Goal: Task Accomplishment & Management: Complete application form

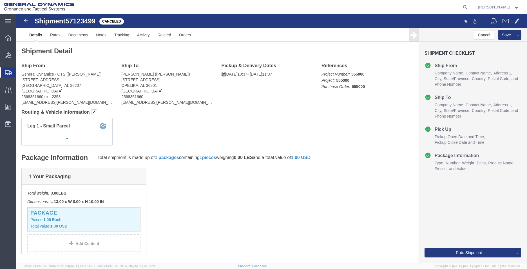
click at [0, 0] on span "Create Shipment" at bounding box center [0, 0] width 0 height 0
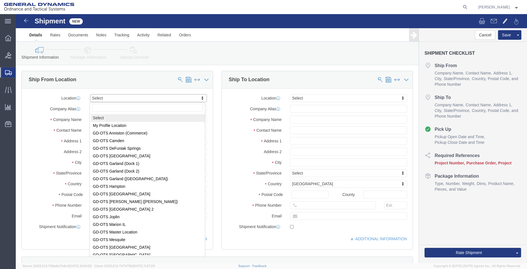
drag, startPoint x: 117, startPoint y: 84, endPoint x: 120, endPoint y: 88, distance: 4.8
select select "MYPROFILE"
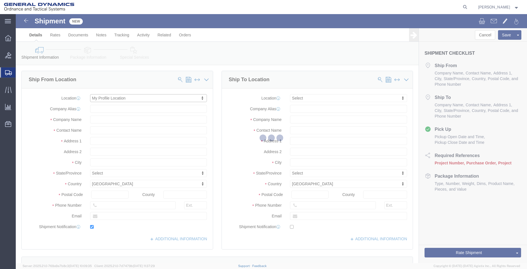
type input "[STREET_ADDRESS]"
type input "36207"
type input "2568351660"
type input "2358"
type input "[EMAIL_ADDRESS][PERSON_NAME][DOMAIN_NAME]"
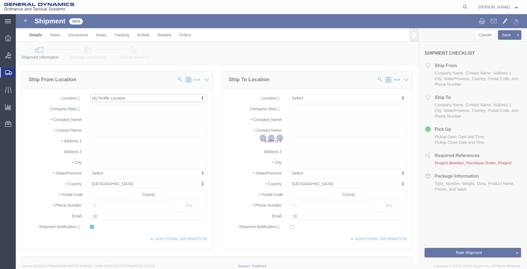
checkbox input "true"
type input "General Dynamics - OTS"
type input "[PERSON_NAME]"
type input "Anniston"
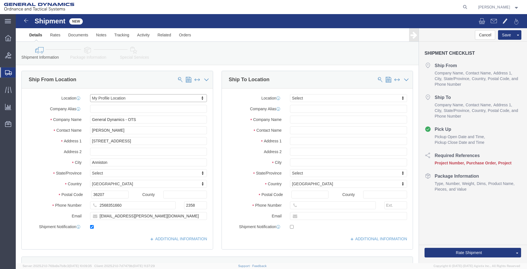
select select "AL"
click input "text"
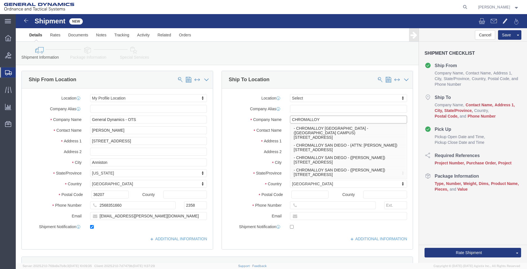
type input "CHROMALLOY [GEOGRAPHIC_DATA]"
type input "[STREET_ADDRESS]"
type input "92121"
type input "[PHONE_NUMBER]"
type input "ATTN: [PERSON_NAME]"
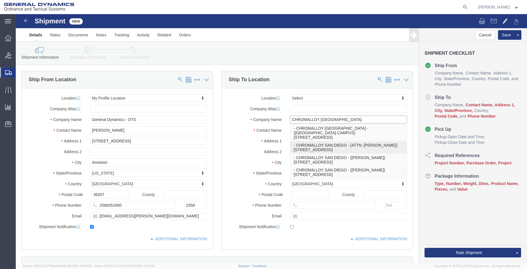
type input "[GEOGRAPHIC_DATA]"
select select "CA"
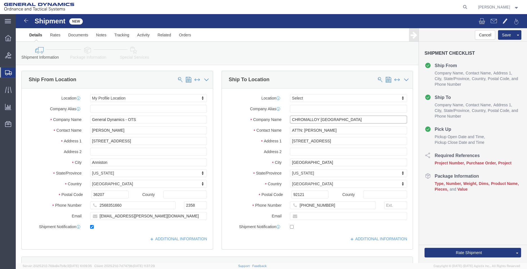
type input "CHROMALLOY [GEOGRAPHIC_DATA]"
drag, startPoint x: 337, startPoint y: 115, endPoint x: 287, endPoint y: 116, distance: 49.8
click input "ATTN: [PERSON_NAME]"
type input "ATTN: RECEIVING"
click input "text"
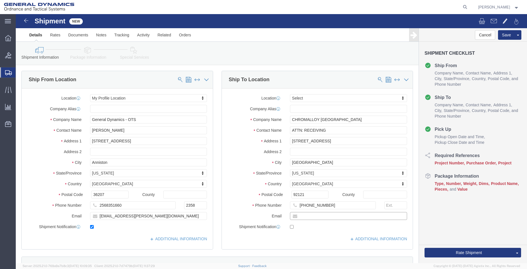
type input "[EMAIL_ADDRESS][PERSON_NAME][DOMAIN_NAME]"
checkbox input "true"
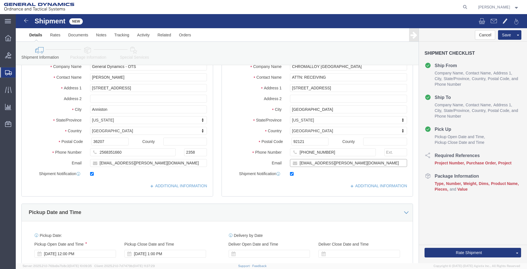
scroll to position [113, 0]
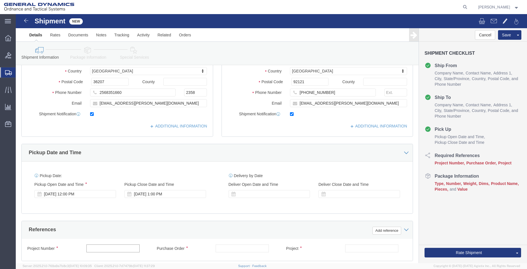
click input "text"
drag, startPoint x: 89, startPoint y: 232, endPoint x: 58, endPoint y: 230, distance: 30.8
click div "Project Number 93394"
click input "AMRAA,"
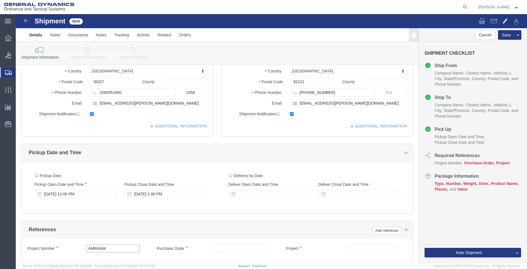
type input "AMRAAM"
type input "93394"
type input "AMRAAM"
drag, startPoint x: 109, startPoint y: 233, endPoint x: 21, endPoint y: 236, distance: 88.1
click div "Project Number AMRAAM"
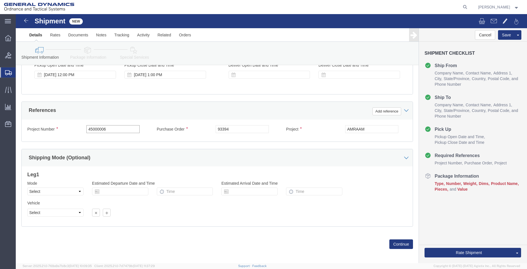
scroll to position [235, 0]
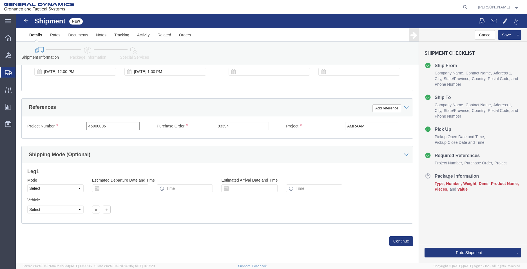
type input "45000006"
click select "Select Air Less than Truckload Multi-Leg Ocean Freight Rail Small Parcel Truckl…"
select select "SMAL"
click select "Select Air Less than Truckload Multi-Leg Ocean Freight Rail Small Parcel Truckl…"
click button "Continue"
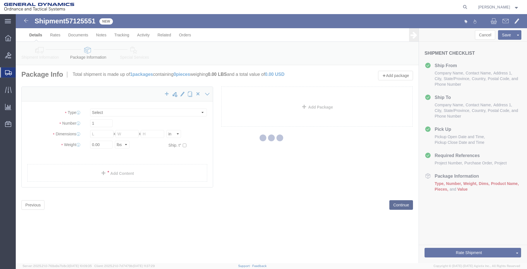
select select "YRPK"
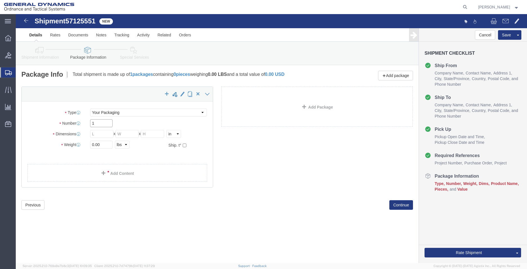
drag, startPoint x: 83, startPoint y: 109, endPoint x: 60, endPoint y: 109, distance: 23.1
click div "Number 1"
type input "5"
click input "text"
type input "26"
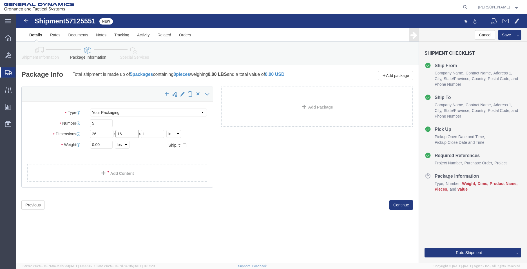
type input "16"
type input "24"
click input "0.00"
drag, startPoint x: 92, startPoint y: 130, endPoint x: 31, endPoint y: 132, distance: 60.8
click div "Weight 0.00 Select kgs lbs Ship. t°"
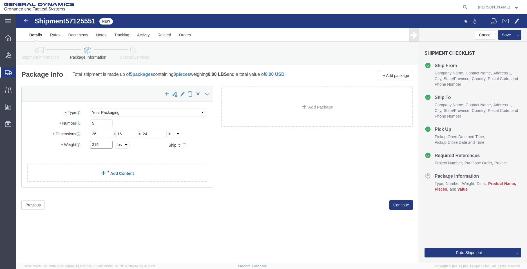
type input "315"
click link "Add Content"
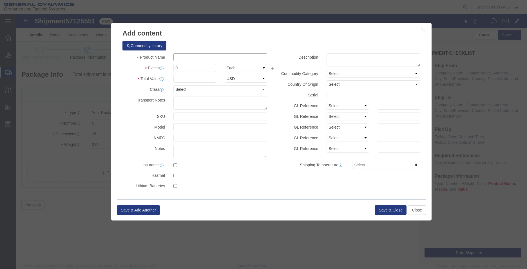
click input "text"
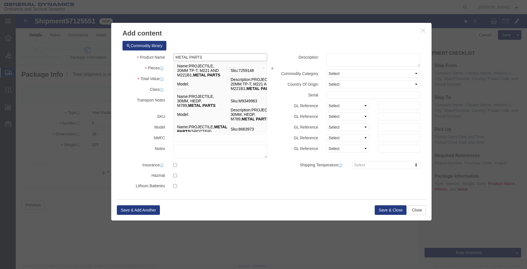
type input "METAL PARTS"
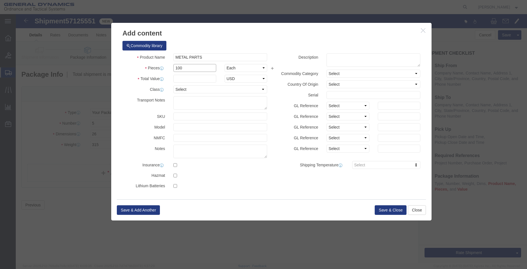
type input "100"
type input "1"
click button "Save & Close"
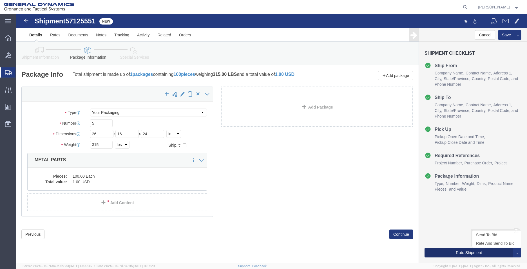
click button "Rate Shipment"
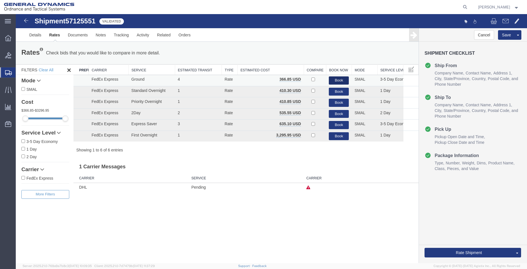
click at [344, 78] on button "Book" at bounding box center [339, 80] width 20 height 8
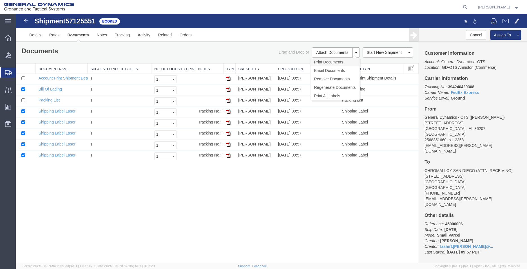
click at [334, 62] on link "Print Documents" at bounding box center [334, 62] width 49 height 8
